Goal: Check status: Check status

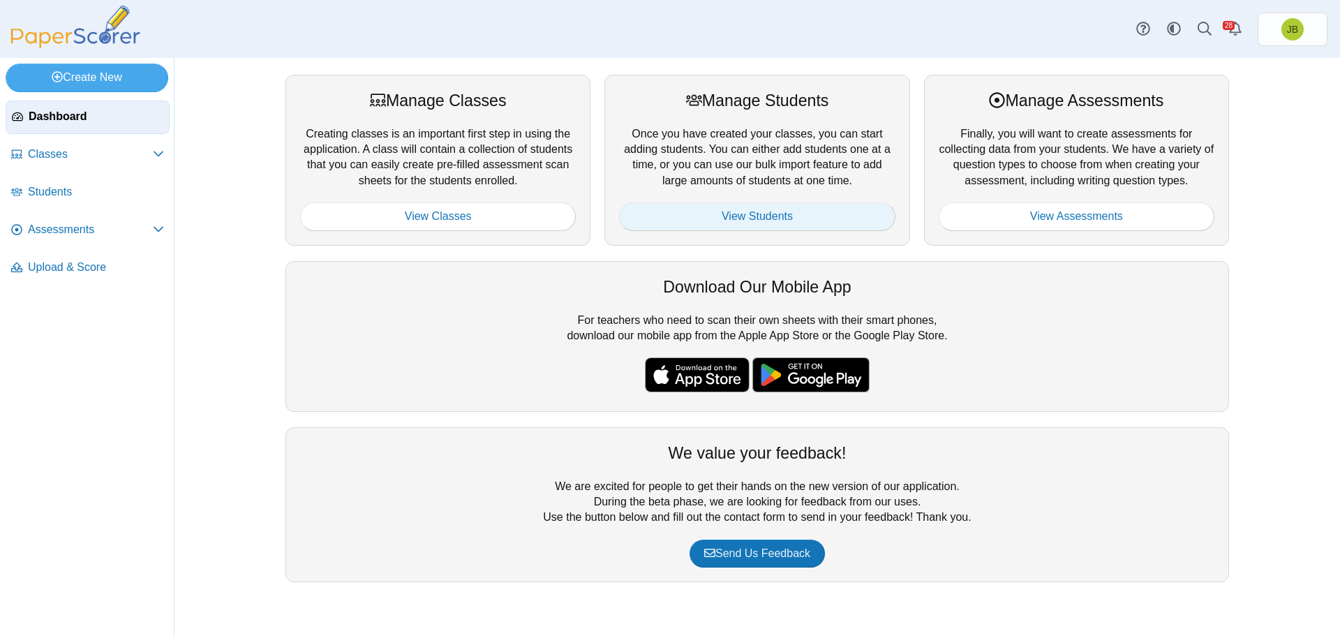
click at [738, 211] on link "View Students" at bounding box center [757, 216] width 276 height 28
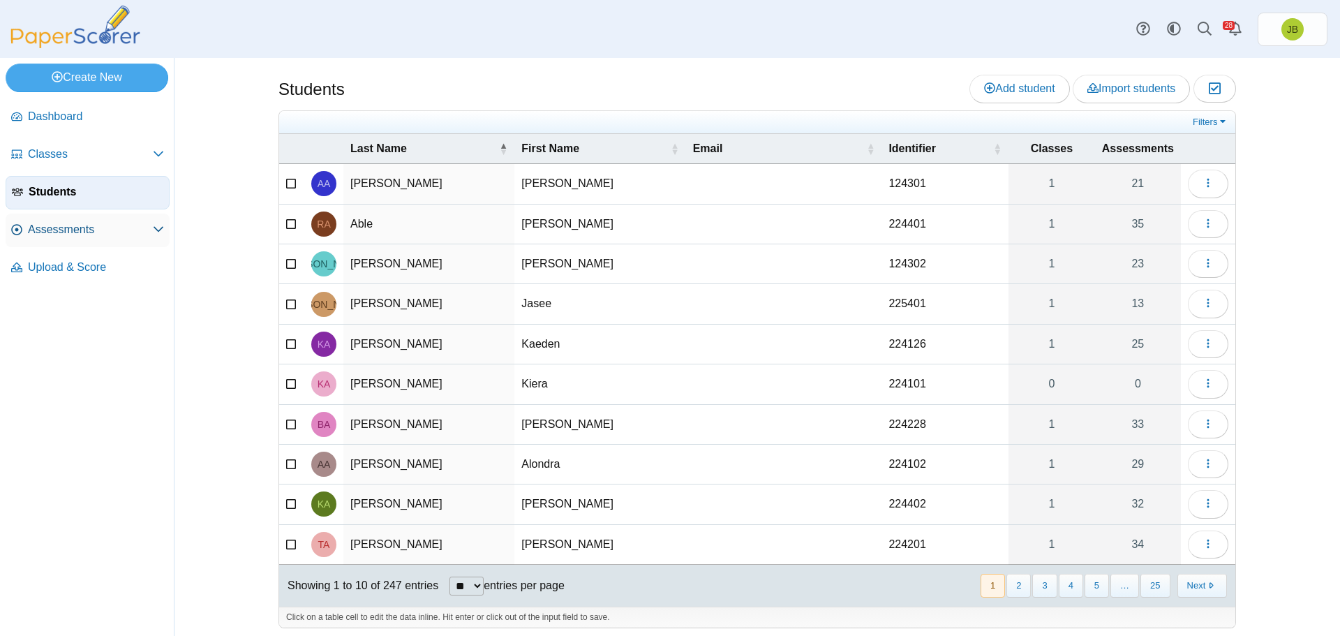
click at [75, 230] on span "Assessments" at bounding box center [90, 229] width 125 height 15
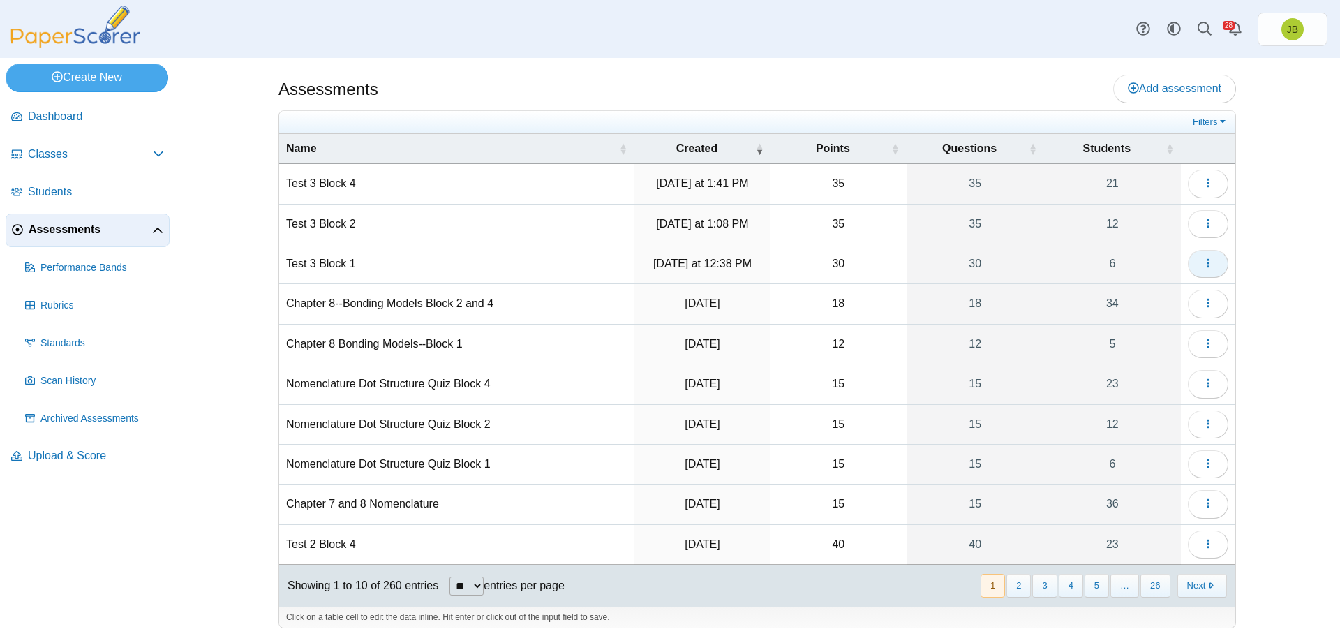
click at [1202, 261] on icon "button" at bounding box center [1207, 262] width 11 height 11
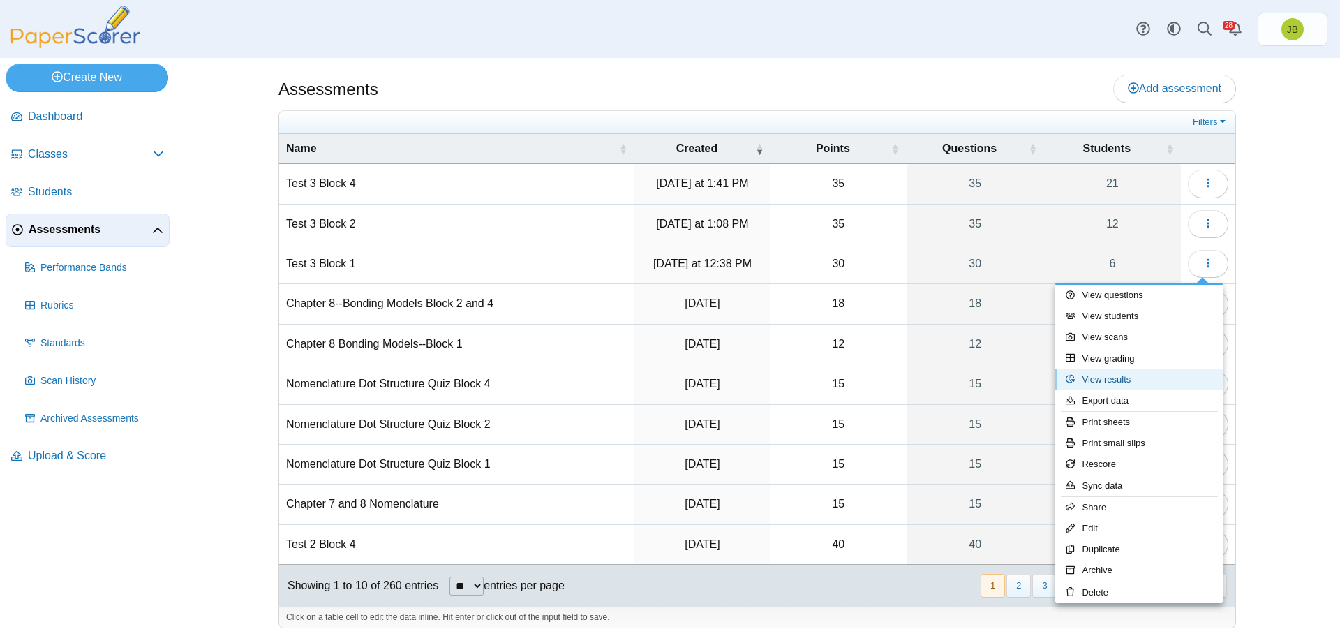
click at [1084, 380] on link "View results" at bounding box center [1138, 379] width 167 height 21
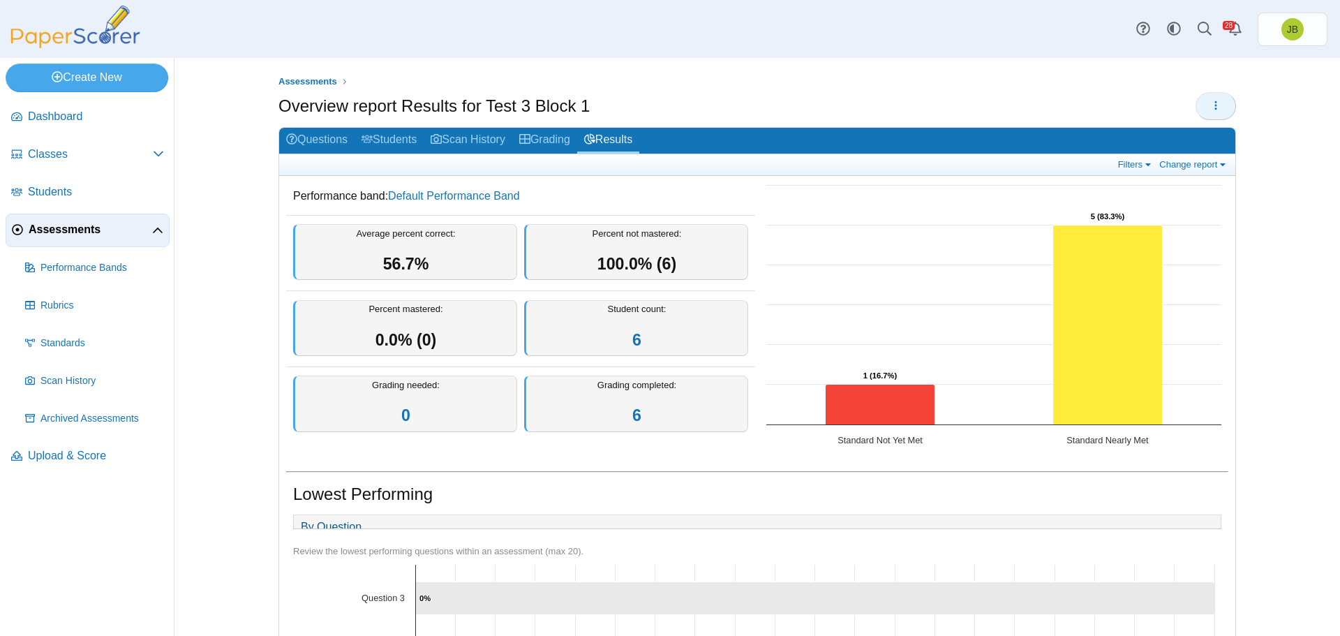
click at [1210, 106] on icon "button" at bounding box center [1215, 105] width 11 height 11
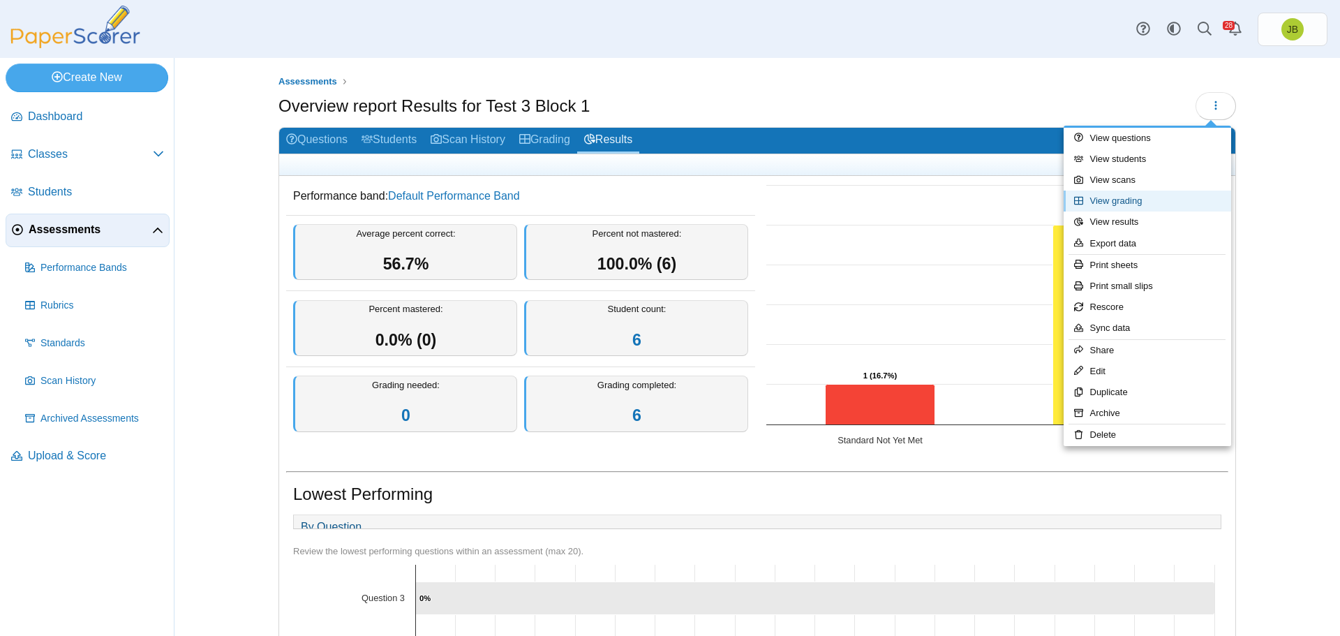
click at [1098, 202] on link "View grading" at bounding box center [1146, 200] width 167 height 21
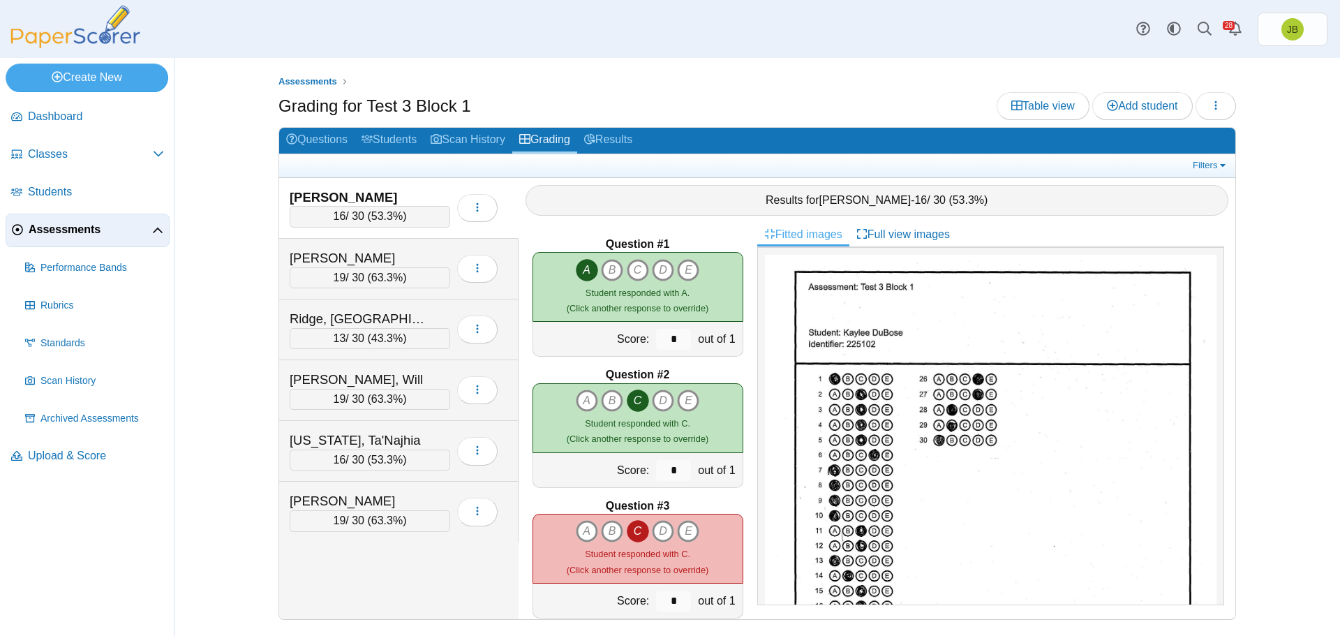
click at [417, 207] on div "16 / 30 ( 53.3% )" at bounding box center [370, 216] width 160 height 21
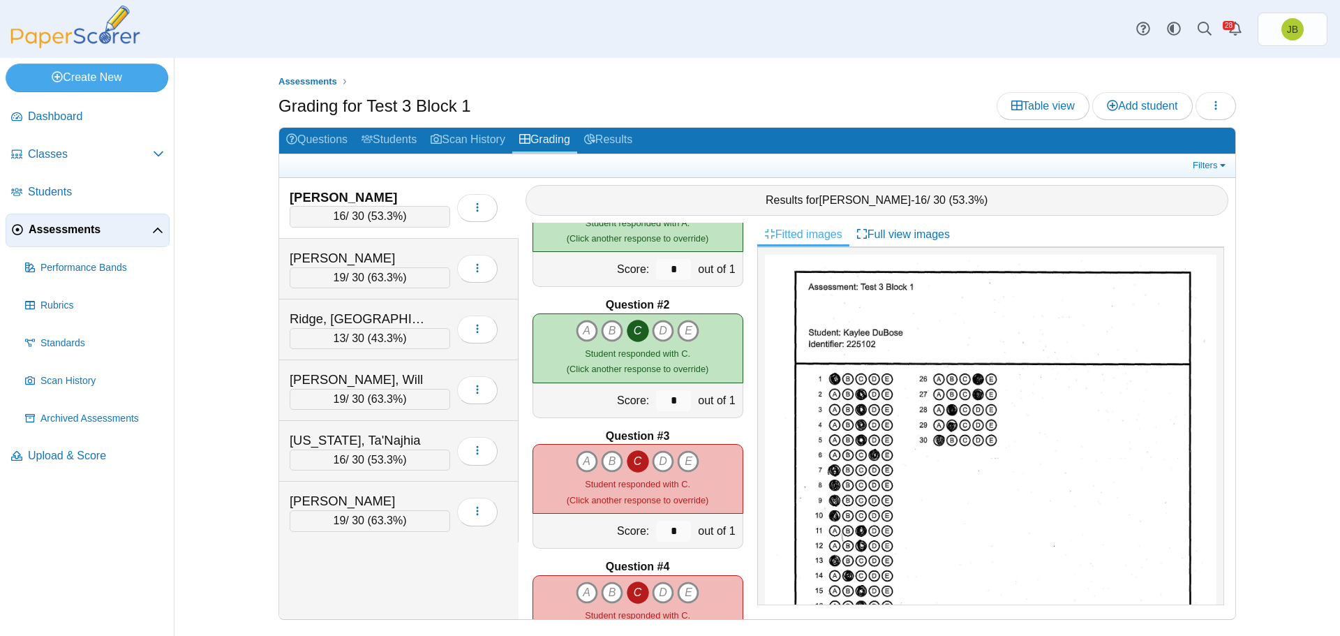
scroll to position [140, 0]
